Goal: Entertainment & Leisure: Consume media (video, audio)

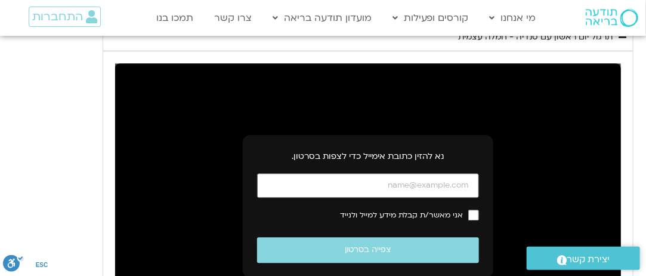
scroll to position [883, 0]
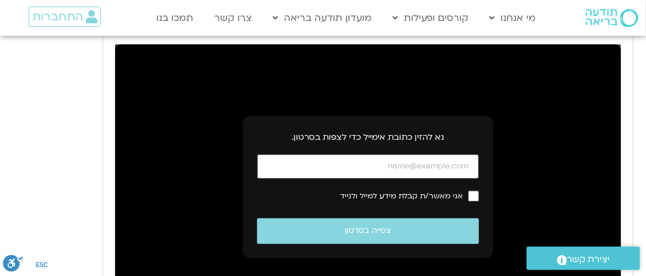
click at [313, 154] on input "כתובת אימייל" at bounding box center [368, 166] width 222 height 24
type input "[EMAIL_ADDRESS][DOMAIN_NAME]"
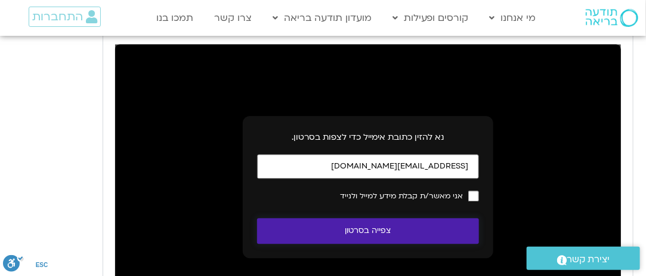
click at [423, 221] on button "צפייה בסרטון" at bounding box center [368, 231] width 222 height 26
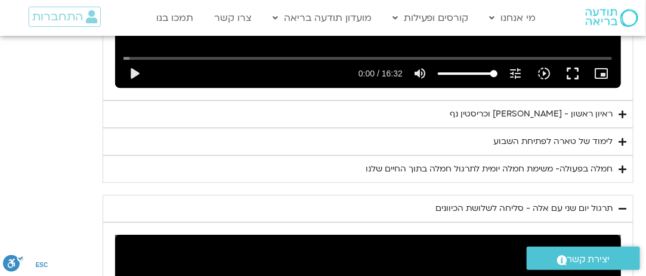
scroll to position [1365, 0]
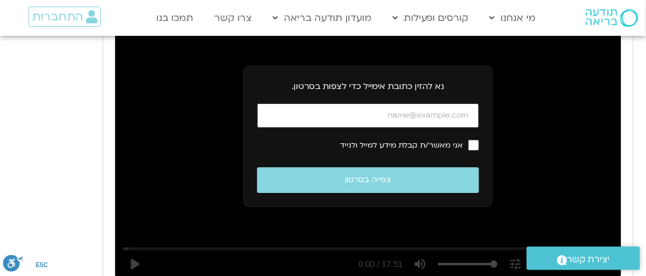
click at [419, 103] on input "כתובת אימייל" at bounding box center [368, 115] width 222 height 24
type input "[EMAIL_ADDRESS][DOMAIN_NAME]"
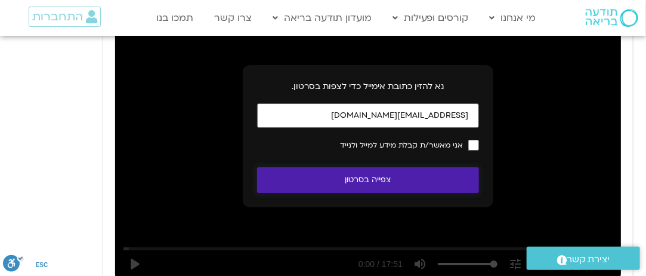
click at [385, 167] on button "צפייה בסרטון" at bounding box center [368, 180] width 222 height 26
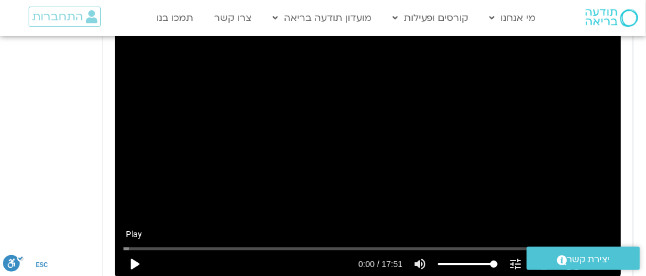
click at [132, 249] on button "play_arrow" at bounding box center [134, 263] width 29 height 29
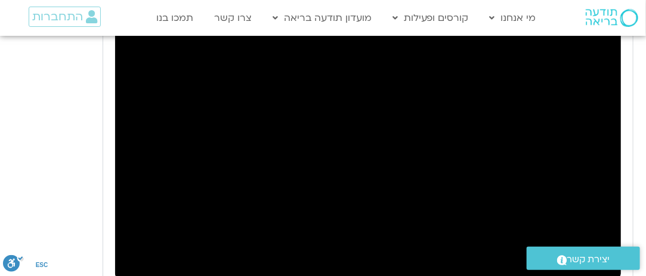
type input "6.916306"
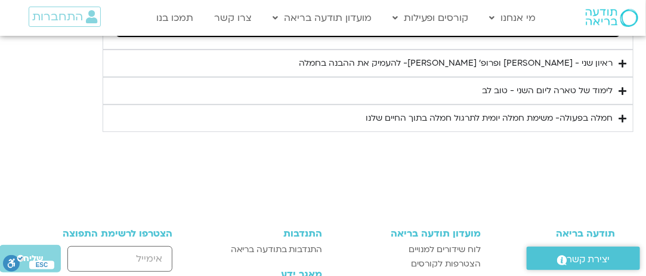
click at [627, 59] on icon "Accordion. Open links with Enter or Space, close with Escape, and navigate with…" at bounding box center [623, 63] width 8 height 9
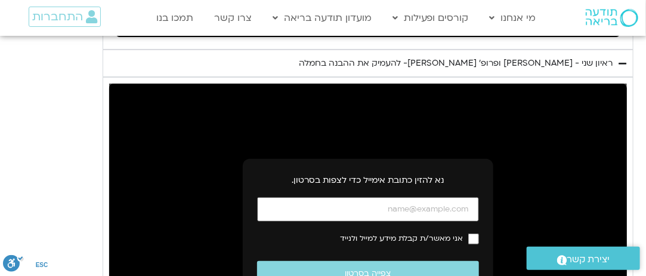
click at [452, 197] on input "כתובת אימייל" at bounding box center [368, 209] width 222 height 24
type input "[EMAIL_ADDRESS][DOMAIN_NAME]"
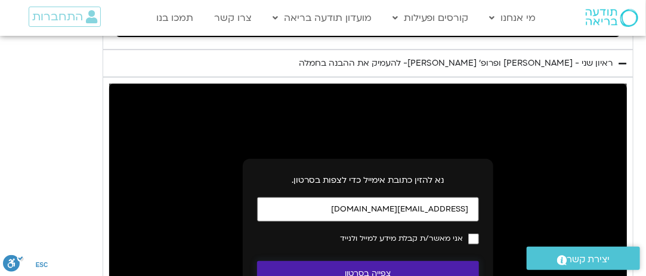
click at [396, 261] on button "צפייה בסרטון" at bounding box center [368, 274] width 222 height 26
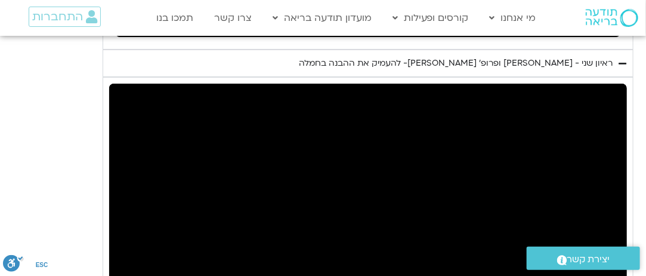
scroll to position [1847, 0]
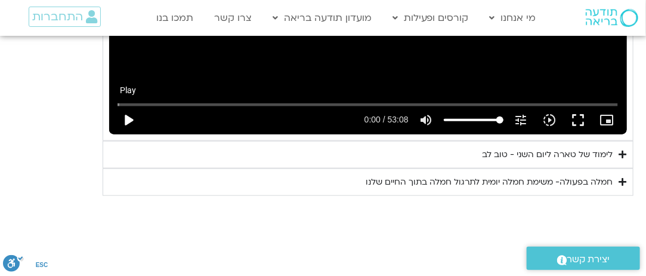
click at [124, 106] on button "play_arrow" at bounding box center [128, 120] width 29 height 29
type input "0.916134"
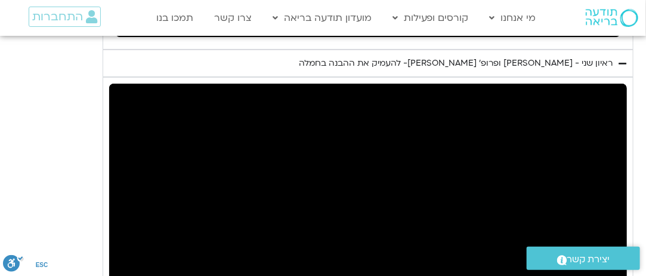
scroll to position [1365, 0]
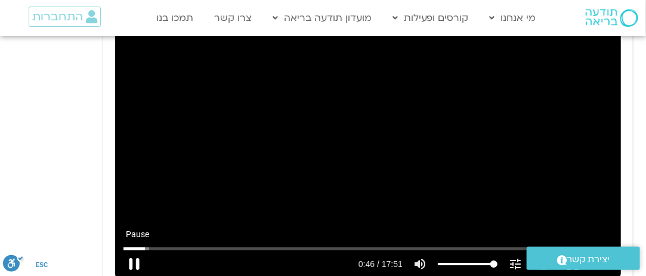
click at [135, 249] on button "pause" at bounding box center [134, 263] width 29 height 29
type input "46.69175"
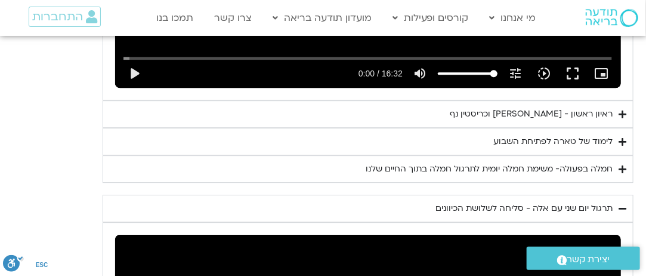
click at [619, 137] on icon "Accordion. Open links with Enter or Space, close with Escape, and navigate with…" at bounding box center [623, 141] width 8 height 9
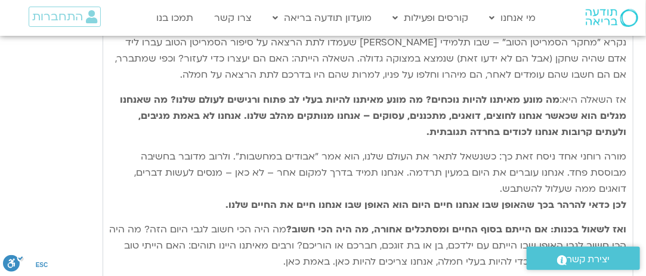
scroll to position [1606, 0]
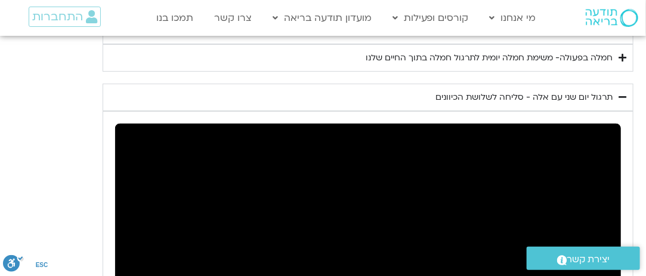
click at [626, 53] on icon "Accordion. Open links with Enter or Space, close with Escape, and navigate with…" at bounding box center [623, 57] width 8 height 9
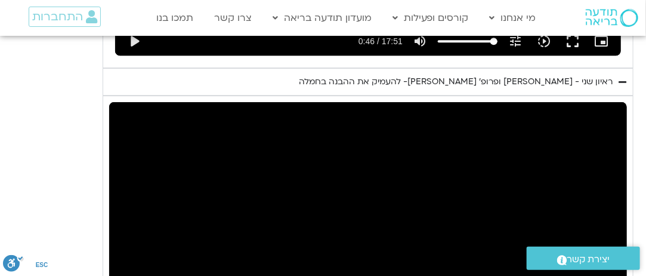
scroll to position [2972, 0]
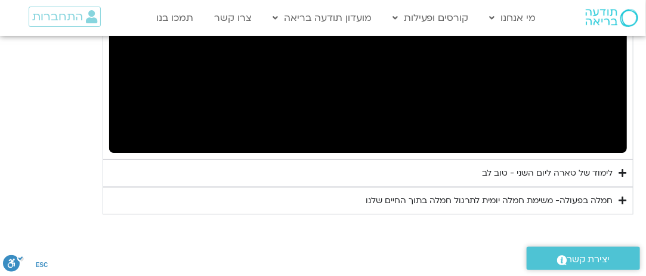
click at [621, 168] on icon "Accordion. Open links with Enter or Space, close with Escape, and navigate with…" at bounding box center [623, 172] width 8 height 9
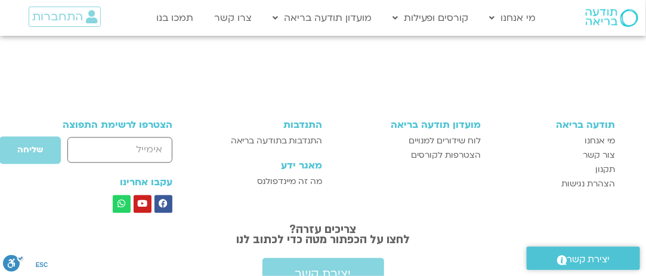
scroll to position [3454, 0]
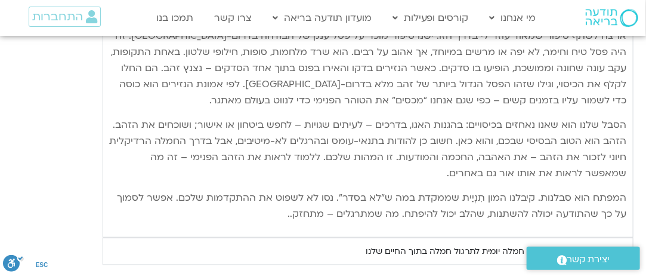
click at [617, 237] on summary "חמלה בפעולה- משימת חמלה יומית לתרגול חמלה בתוך החיים שלנו" at bounding box center [368, 250] width 531 height 27
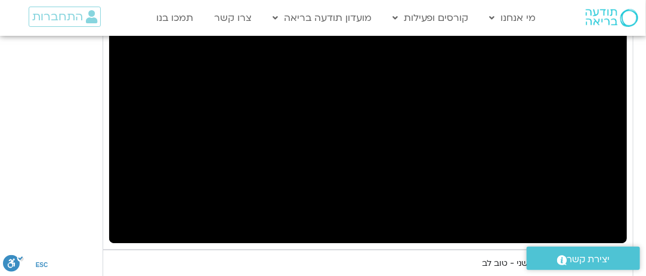
scroll to position [2888, 0]
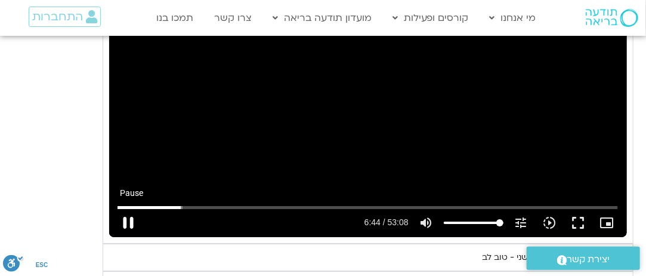
click at [129, 208] on button "pause" at bounding box center [128, 222] width 29 height 29
type input "405.086489"
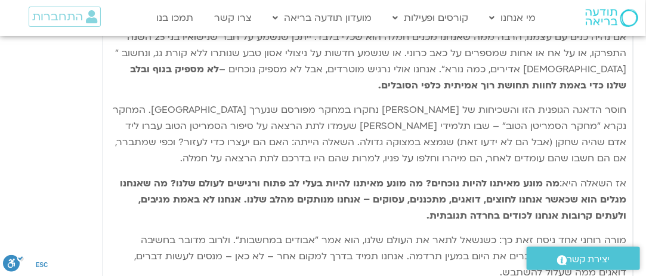
scroll to position [1041, 0]
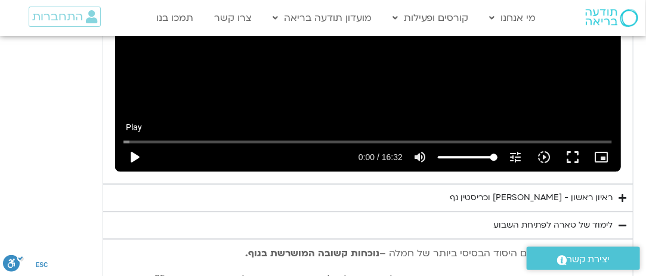
click at [132, 143] on button "play_arrow" at bounding box center [134, 157] width 29 height 29
type input "2.368514"
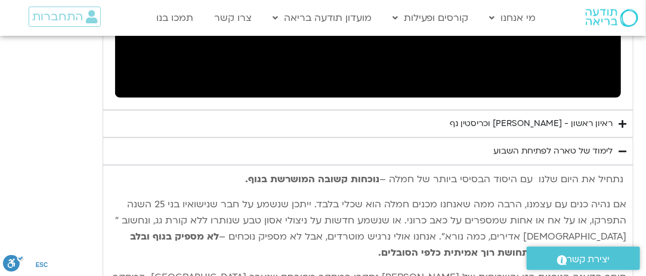
scroll to position [1111, 0]
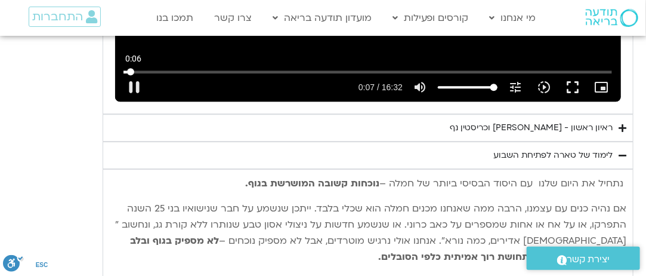
click at [130, 68] on input "Seek" at bounding box center [368, 71] width 489 height 7
click at [543, 80] on icon "slow_motion_video" at bounding box center [544, 87] width 14 height 14
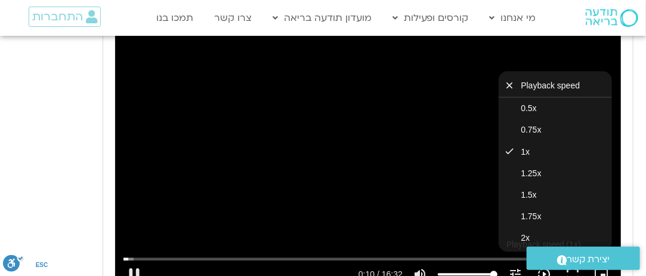
scroll to position [921, 0]
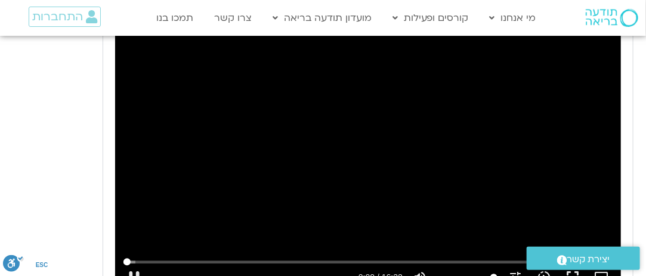
click at [124, 258] on input "Seek" at bounding box center [368, 261] width 489 height 7
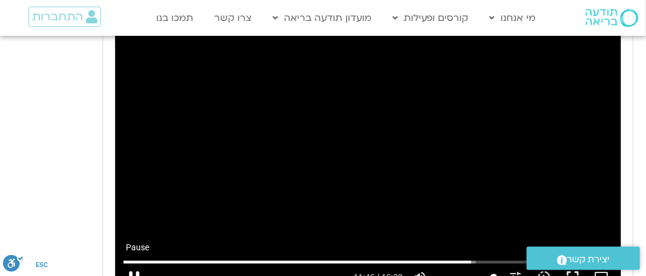
click at [146, 263] on button "pause" at bounding box center [134, 277] width 29 height 29
type input "706.414045"
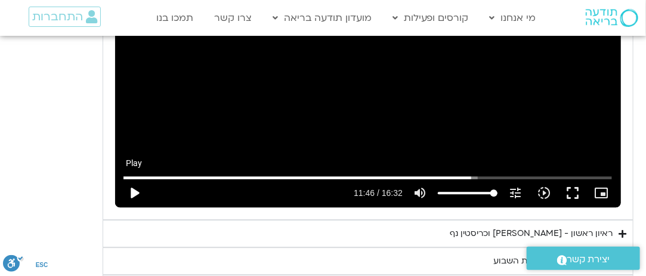
scroll to position [1040, 0]
